Goal: Task Accomplishment & Management: Complete application form

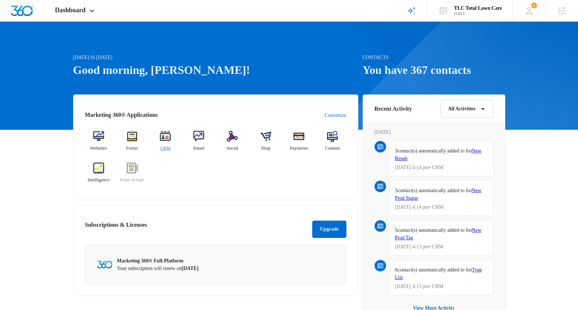
click at [166, 138] on img at bounding box center [165, 136] width 11 height 11
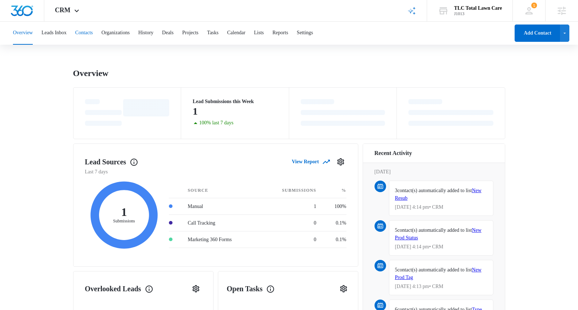
click at [93, 35] on button "Contacts" at bounding box center [84, 33] width 18 height 23
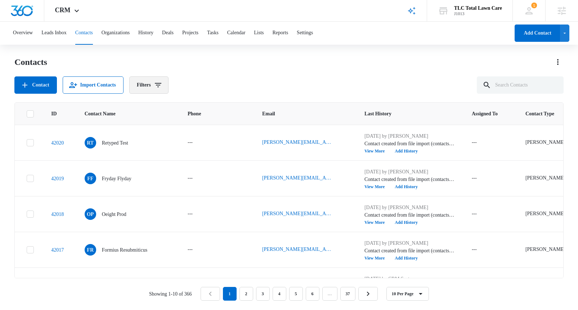
click at [159, 86] on button "Filters" at bounding box center [148, 84] width 39 height 17
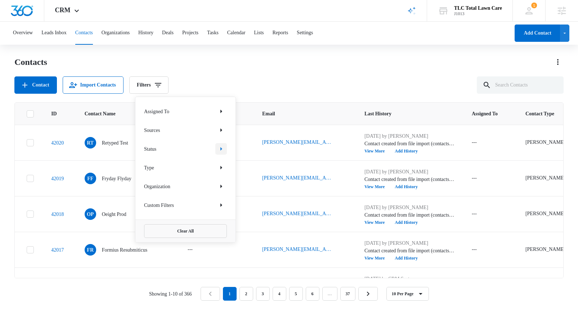
click at [222, 149] on icon "Show Status filters" at bounding box center [221, 149] width 9 height 9
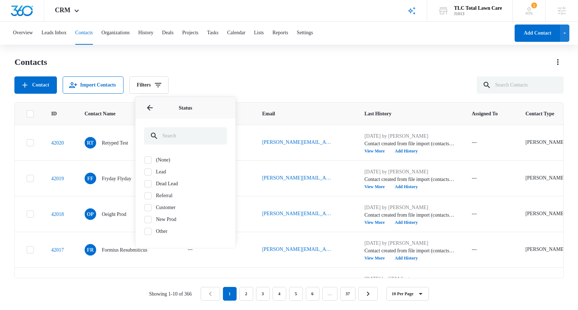
click at [159, 219] on label "New Prod" at bounding box center [185, 220] width 83 height 8
click at [145, 219] on input "New Prod" at bounding box center [144, 219] width 0 height 0
checkbox input "true"
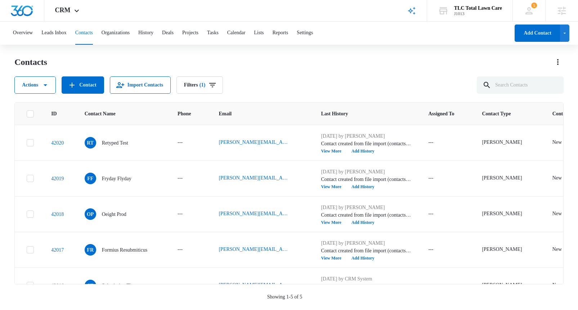
click at [292, 64] on div "Contacts" at bounding box center [289, 62] width 550 height 12
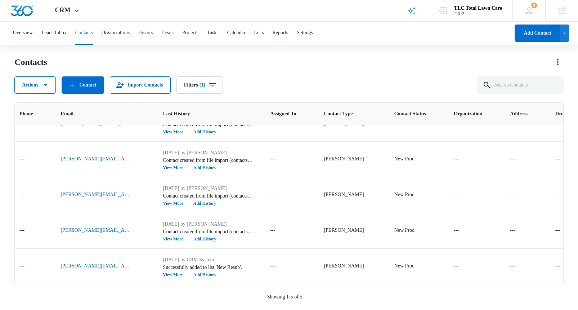
scroll to position [0, 158]
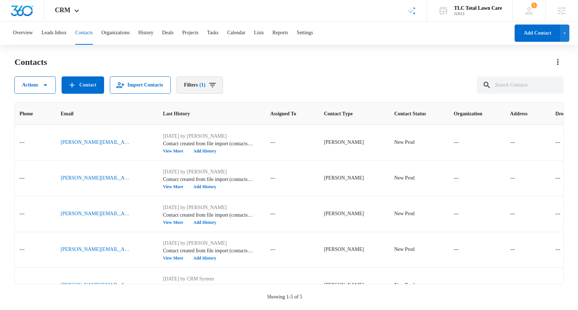
click at [217, 85] on icon "Filters" at bounding box center [212, 85] width 9 height 9
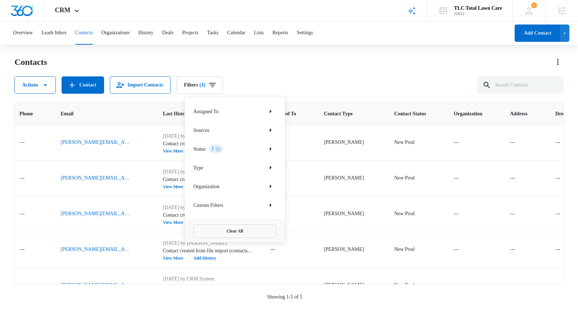
click at [221, 148] on icon "Clear" at bounding box center [218, 148] width 5 height 5
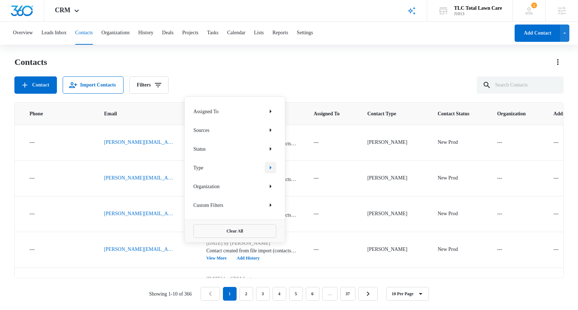
click at [269, 167] on icon "Show Type filters" at bounding box center [270, 167] width 9 height 9
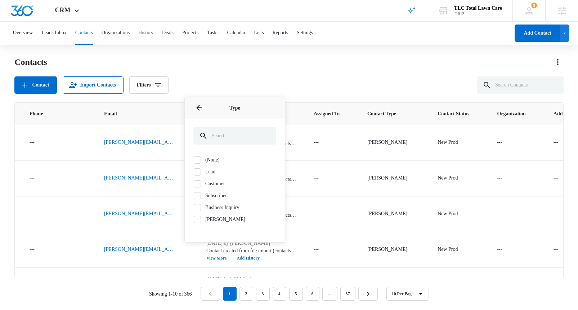
click at [215, 221] on label "[PERSON_NAME]" at bounding box center [235, 220] width 83 height 8
click at [194, 219] on input "[PERSON_NAME]" at bounding box center [194, 219] width 0 height 0
checkbox input "true"
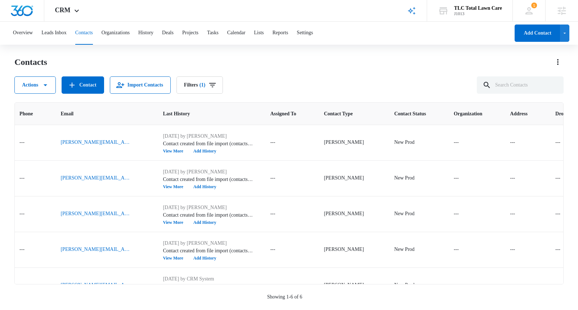
click at [309, 70] on div "Contacts Actions Contact Import Contacts Filters (1)" at bounding box center [289, 74] width 550 height 37
click at [49, 83] on icon "button" at bounding box center [45, 85] width 9 height 9
click at [334, 71] on div "Contacts Actions Export Duplicate Assign Type Assign Status Delete Manage by Fi…" at bounding box center [289, 74] width 550 height 37
click at [558, 62] on icon "Actions" at bounding box center [558, 62] width 1 height 6
click at [533, 104] on div "Export All Contacts" at bounding box center [526, 103] width 40 height 5
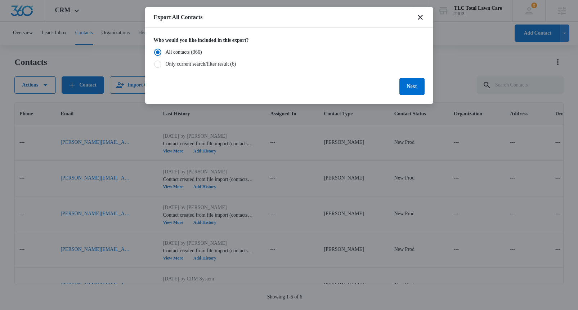
click at [231, 62] on div "Only current search/filter result (6)" at bounding box center [201, 64] width 71 height 8
click at [154, 62] on input "Only current search/filter result (6)" at bounding box center [154, 64] width 0 height 5
radio input "false"
radio input "true"
click at [412, 90] on button "Next" at bounding box center [412, 86] width 25 height 17
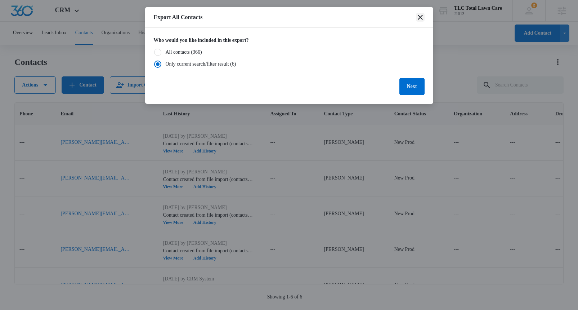
click at [421, 17] on icon "close" at bounding box center [420, 17] width 5 height 5
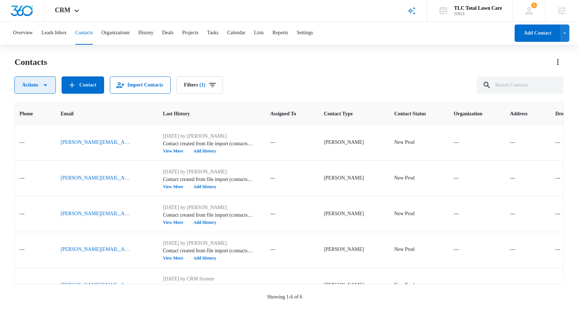
click at [50, 88] on icon "button" at bounding box center [45, 85] width 9 height 9
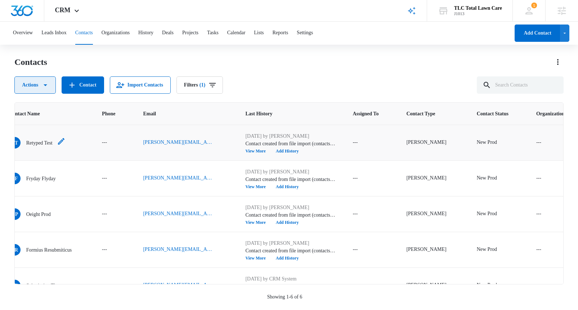
scroll to position [0, 0]
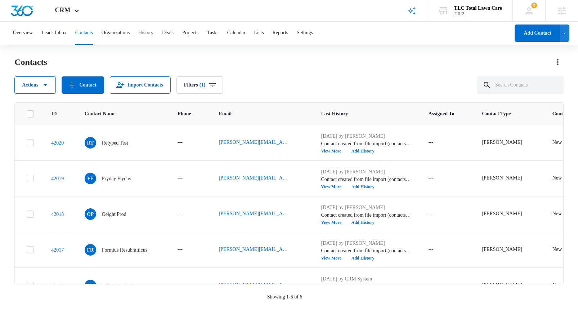
click at [30, 113] on icon at bounding box center [30, 114] width 6 height 6
click at [27, 114] on input "checkbox" at bounding box center [26, 114] width 0 height 0
click at [48, 85] on icon "button" at bounding box center [45, 85] width 9 height 9
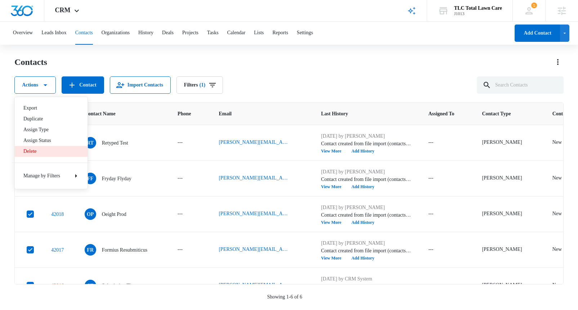
click at [36, 151] on div "Delete" at bounding box center [46, 151] width 47 height 5
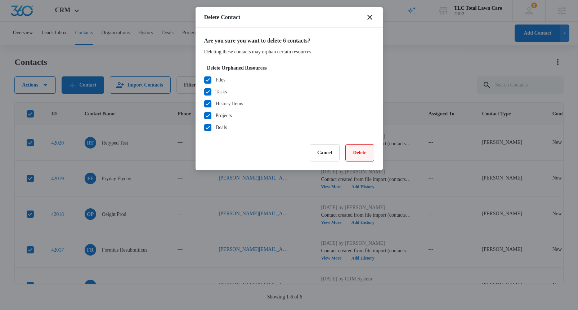
click at [360, 156] on button "Delete" at bounding box center [360, 152] width 28 height 17
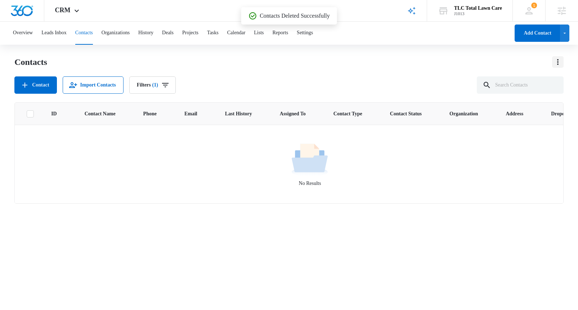
click at [560, 62] on icon "Actions" at bounding box center [558, 62] width 9 height 9
click at [537, 91] on div "Import Contacts" at bounding box center [526, 92] width 40 height 5
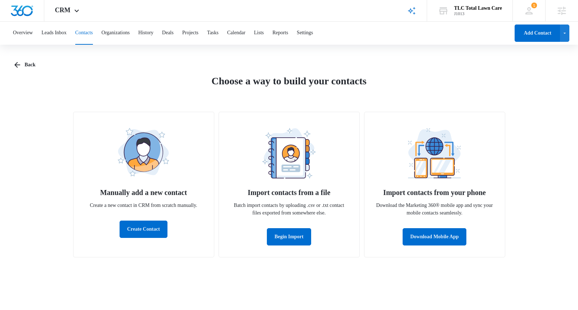
click at [283, 158] on img at bounding box center [289, 153] width 54 height 50
click at [285, 241] on button "Begin Import" at bounding box center [289, 236] width 44 height 17
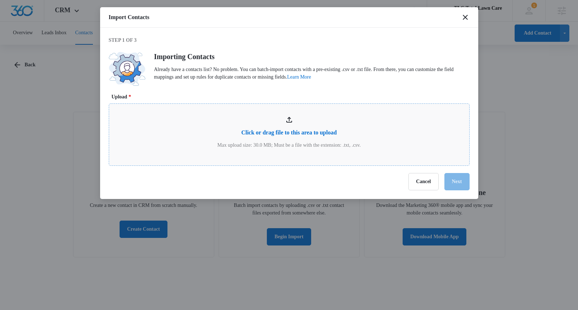
type input "C:\fakepath\contacts-20250903220935.csv"
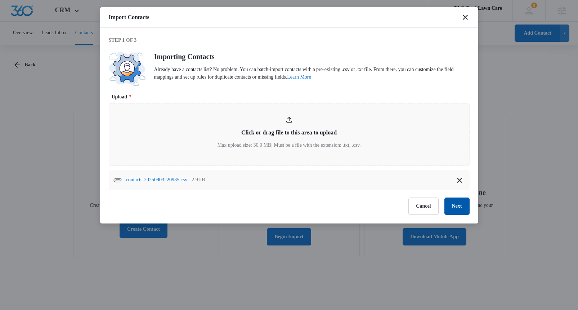
click at [456, 206] on button "Next" at bounding box center [457, 205] width 25 height 17
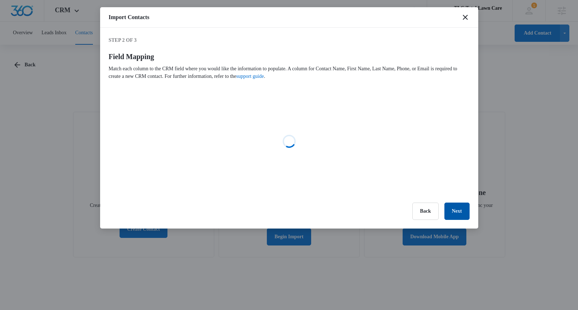
select select "id"
select select "followup"
select select "tags"
select select "type"
select select "status"
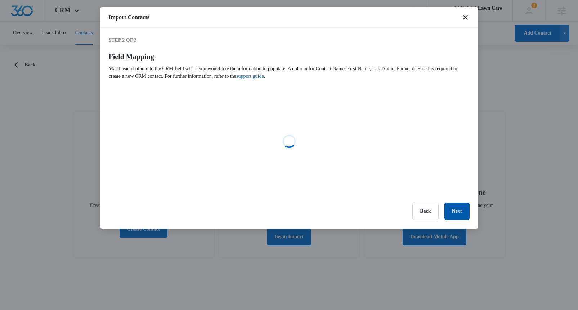
select select "assignedto"
select select "78"
select select "79"
select select "386"
select select "387"
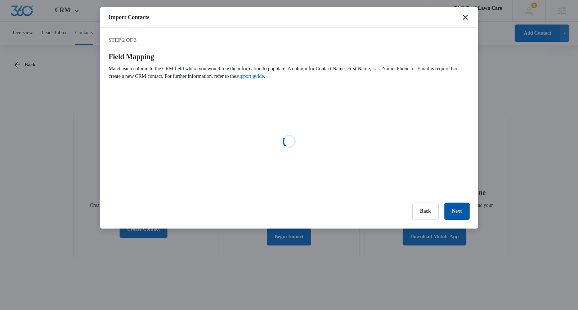
select select "184"
select select "292"
select select "185"
select select "286"
select select "300"
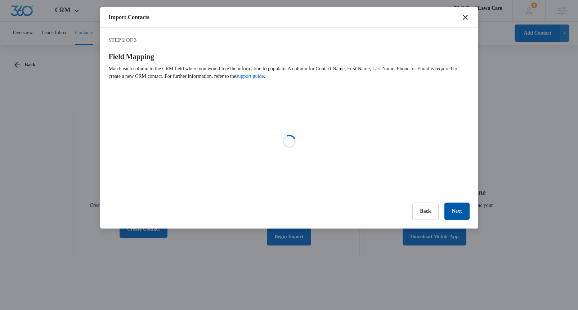
select select "187"
select select "188"
select select "189"
select select "190"
select select "193"
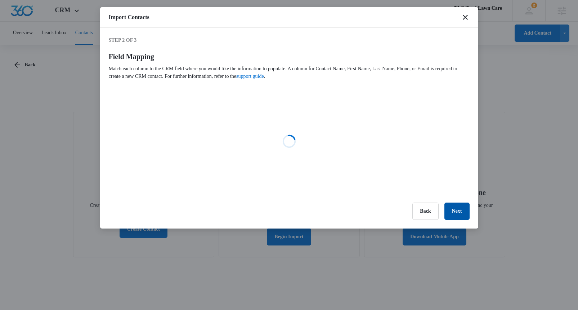
select select "411"
select select "388"
select select "419"
select select "396"
select select "378"
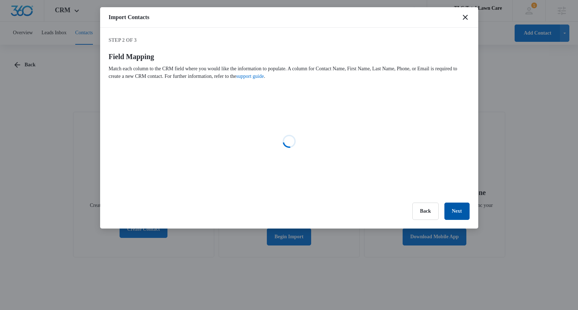
select select "72"
select select "392"
select select "395"
select select "394"
select select "393"
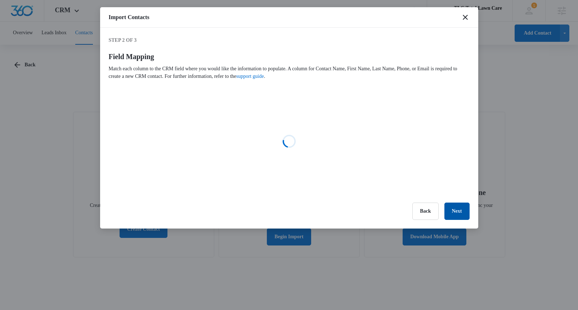
select select "349"
select select "350"
select select "397"
select select "410"
select select "333"
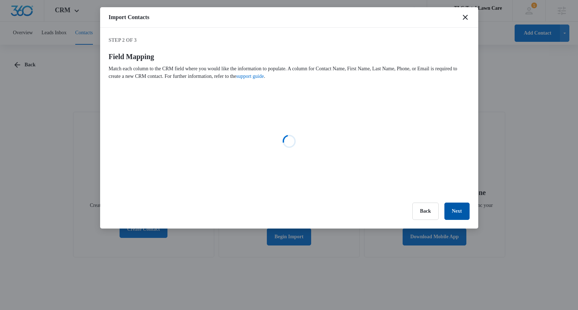
select select "379"
select select "383"
select select "343"
select select "414"
select select "324"
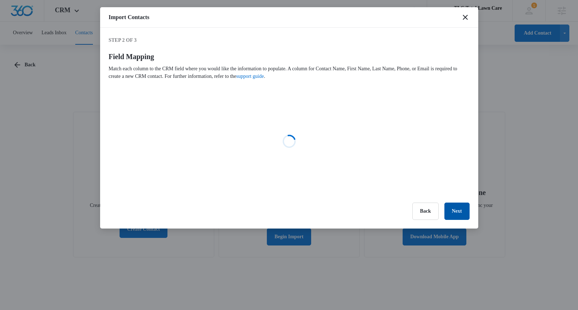
select select "356"
select select "360"
select select "364"
select select "368"
select select "371"
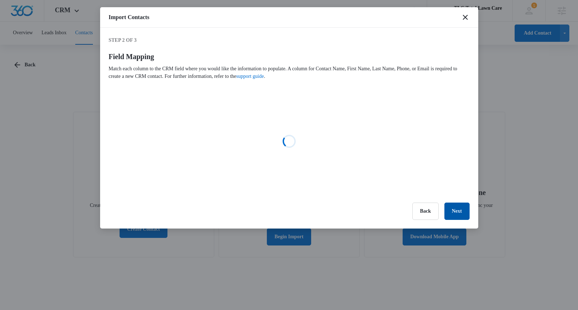
select select "375"
select select "421"
select select "422"
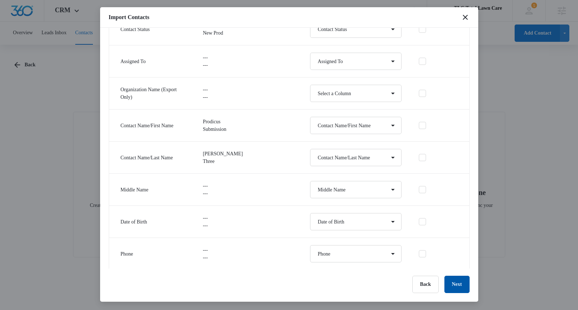
scroll to position [377, 0]
click at [457, 286] on button "Next" at bounding box center [457, 284] width 25 height 17
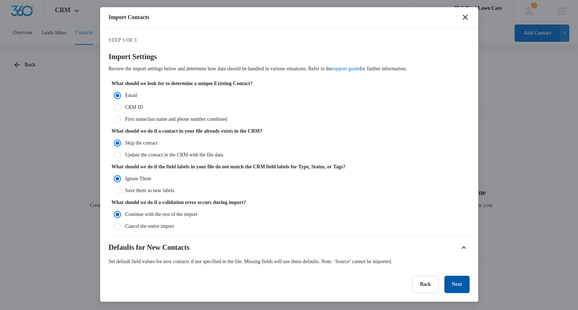
click at [458, 284] on button "Next" at bounding box center [457, 284] width 25 height 17
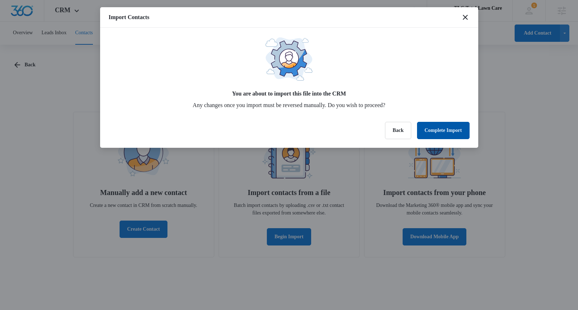
click at [439, 131] on button "Complete Import" at bounding box center [443, 130] width 53 height 17
